Goal: Navigation & Orientation: Find specific page/section

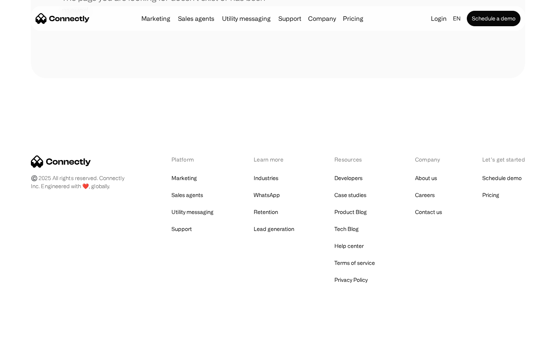
scroll to position [141, 0]
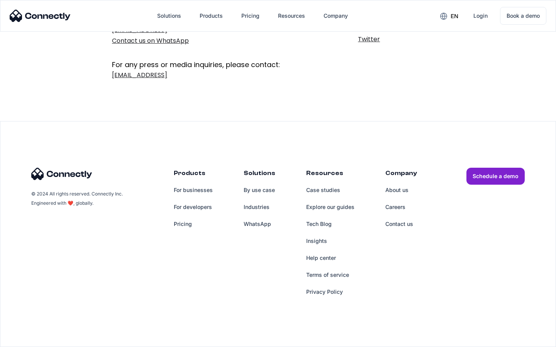
scroll to position [126, 0]
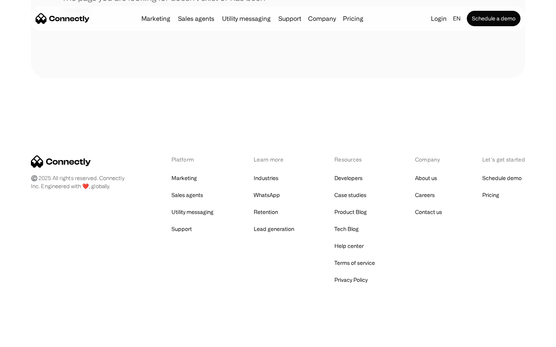
scroll to position [141, 0]
